Goal: Transaction & Acquisition: Purchase product/service

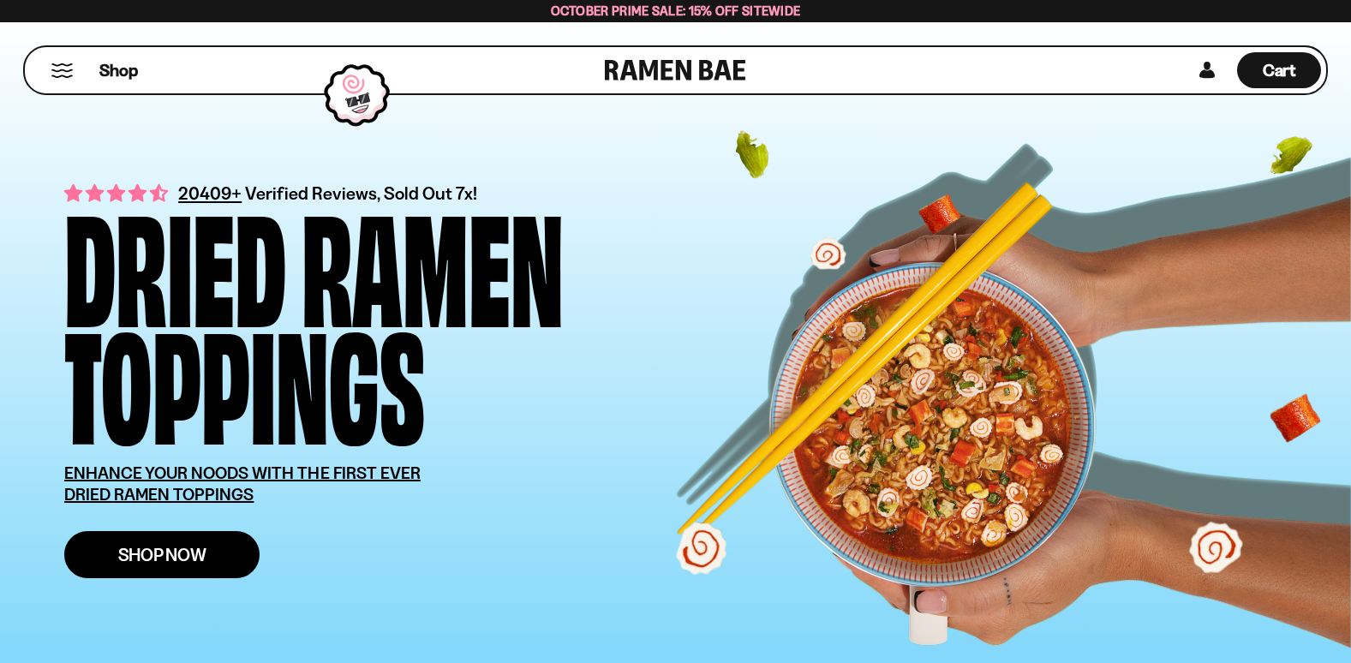
click at [186, 555] on span "Shop Now" at bounding box center [162, 555] width 88 height 18
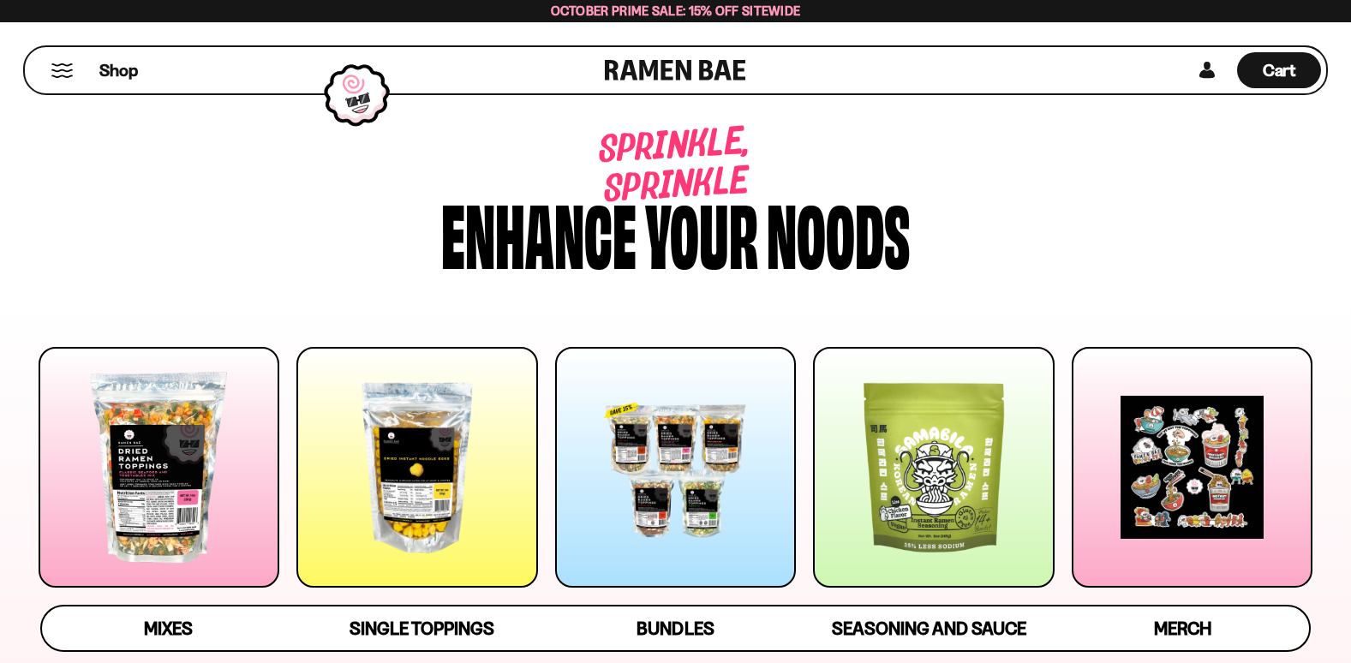
click at [236, 500] on div at bounding box center [159, 467] width 241 height 241
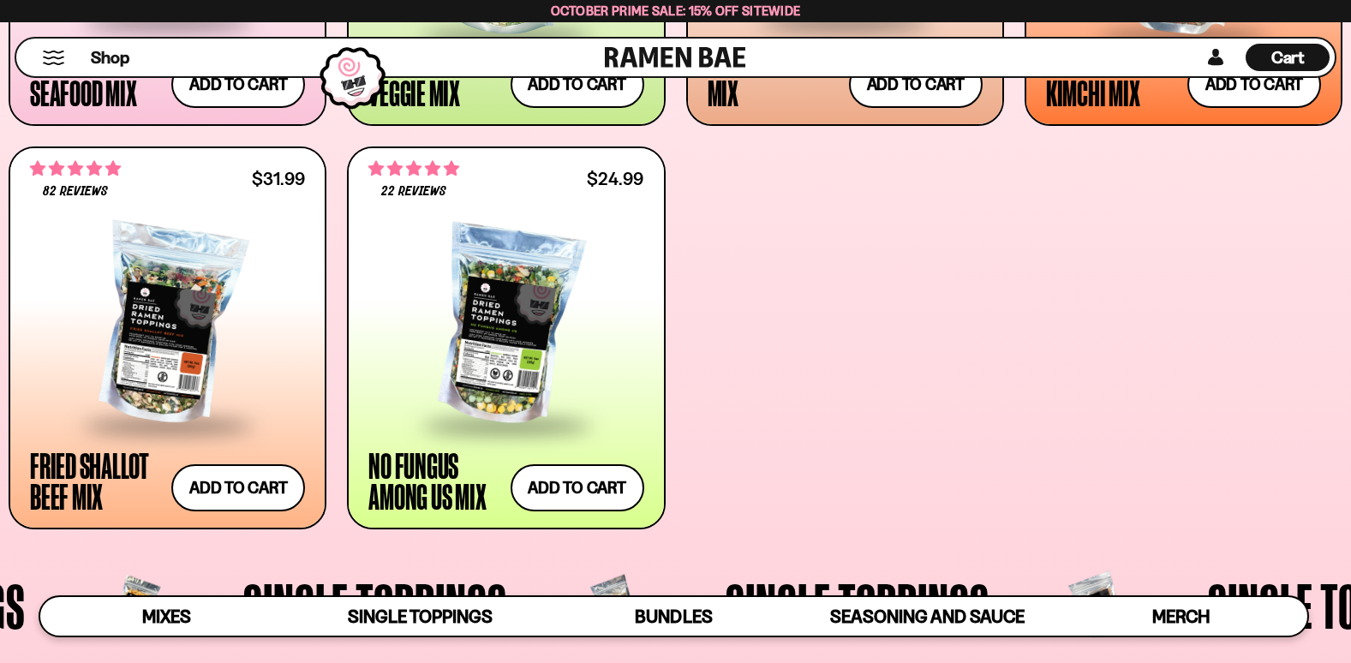
scroll to position [1044, 0]
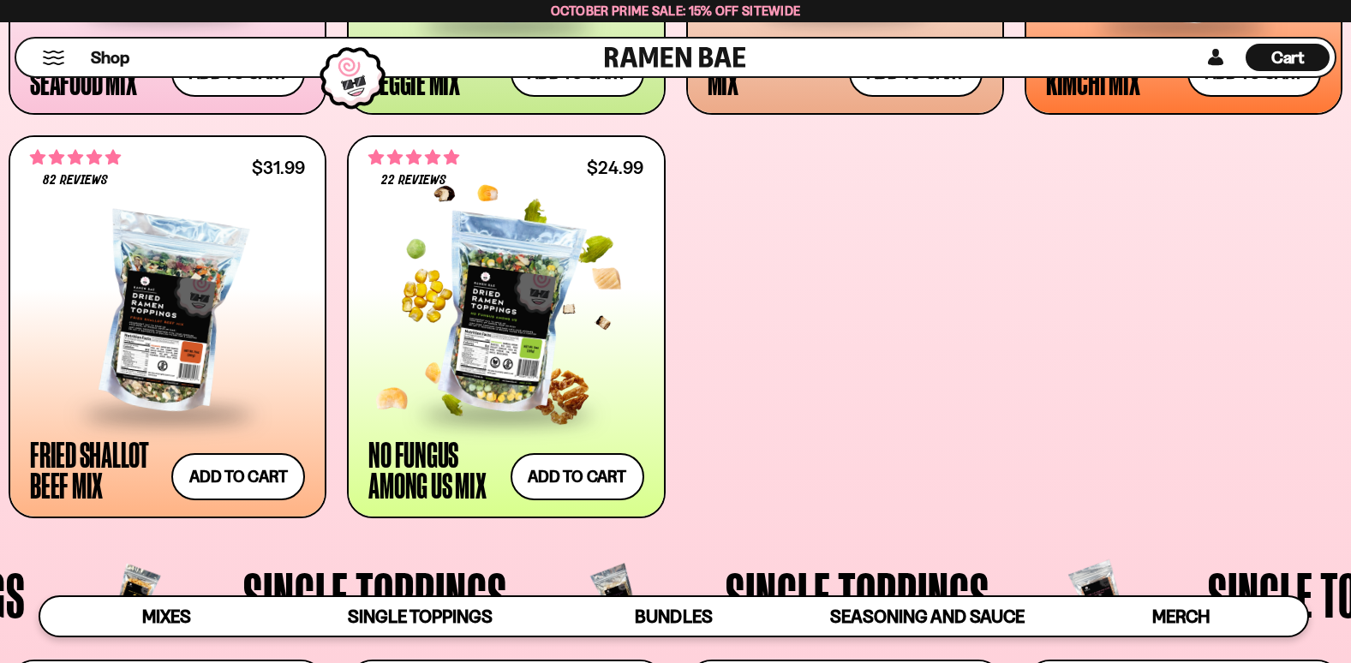
click at [515, 298] on div at bounding box center [505, 314] width 275 height 195
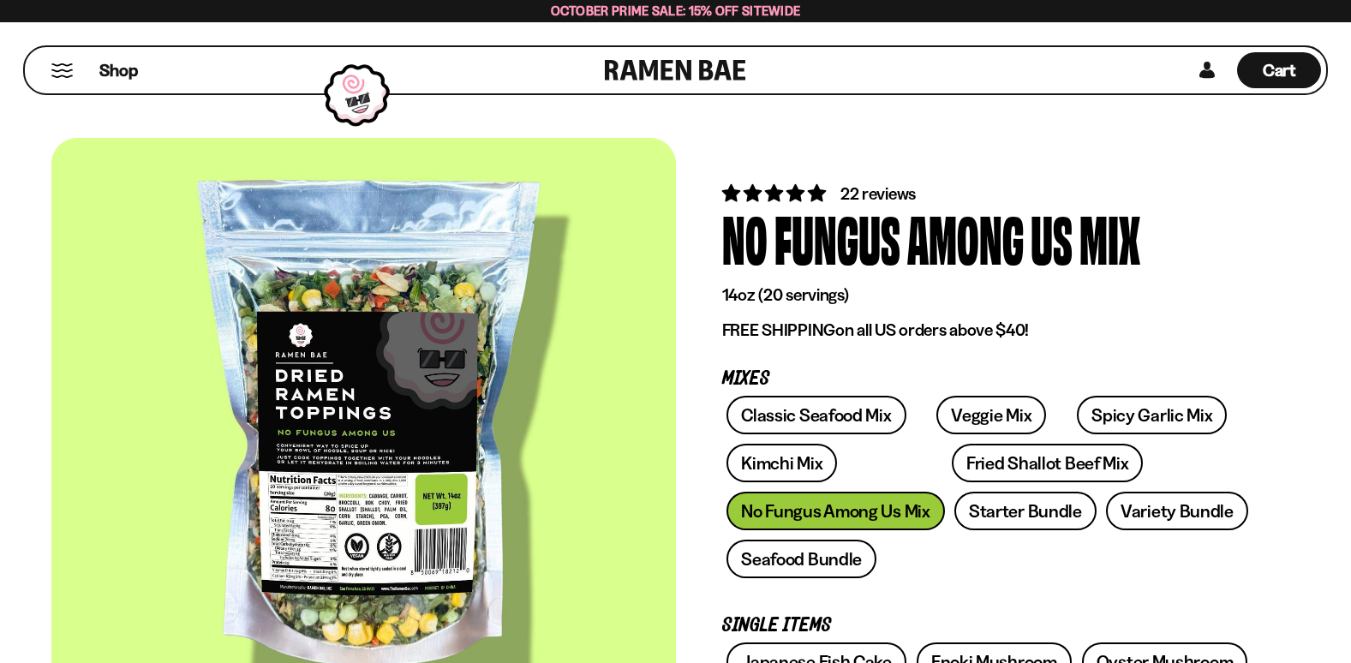
click at [406, 541] on div at bounding box center [363, 430] width 625 height 585
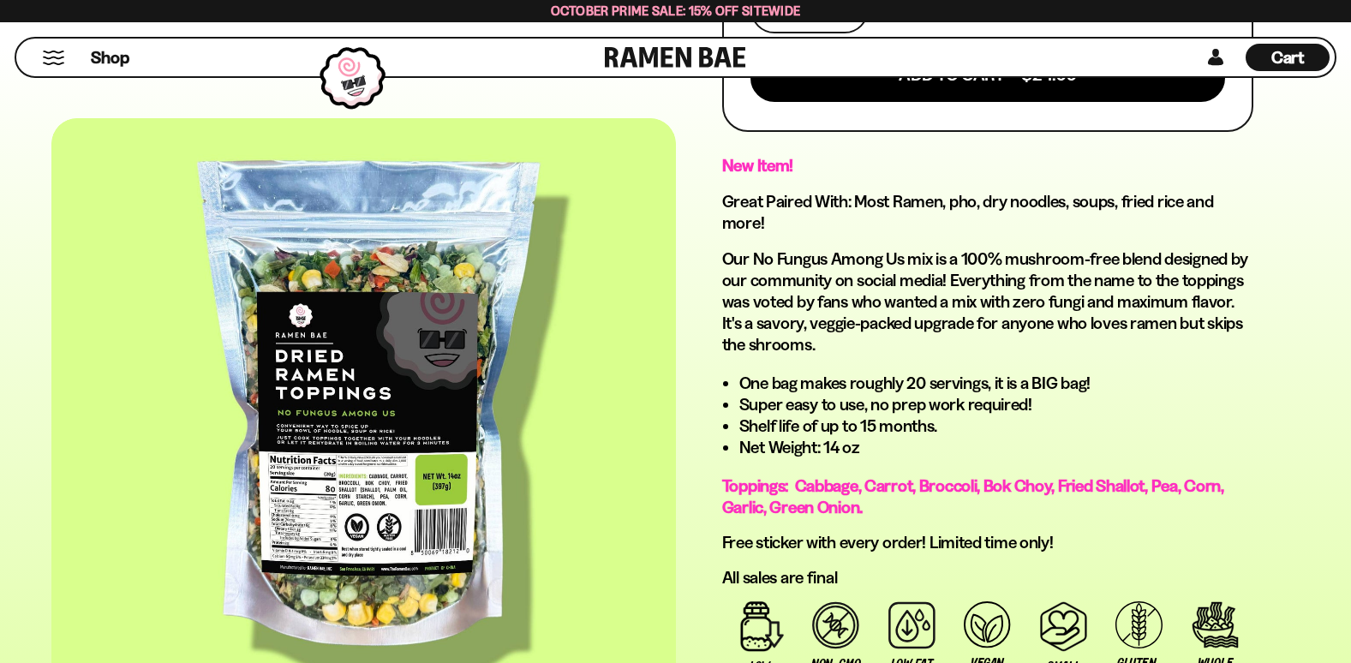
scroll to position [925, 0]
